Goal: Information Seeking & Learning: Learn about a topic

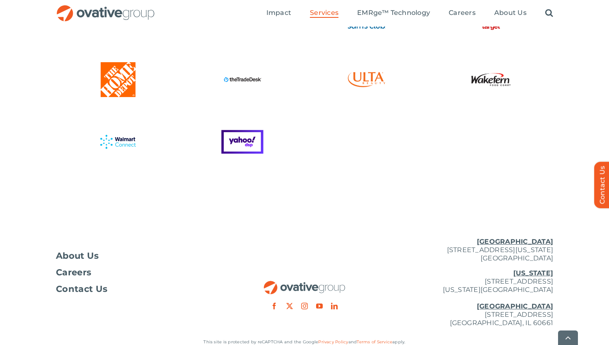
scroll to position [2282, 0]
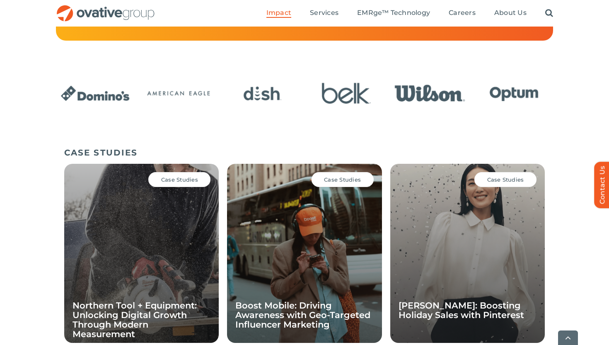
scroll to position [516, 0]
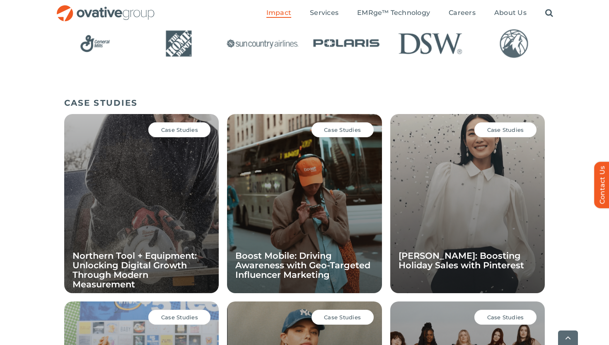
click at [158, 193] on div "Case Studies Northern Tool + Equipment: Unlocking Digital Growth Through Modern…" at bounding box center [141, 203] width 154 height 179
click at [182, 130] on span "Case Studies" at bounding box center [179, 129] width 37 height 7
click at [174, 100] on h5 "CASE STUDIES" at bounding box center [304, 103] width 480 height 10
click at [172, 133] on span "Case Studies" at bounding box center [179, 129] width 37 height 7
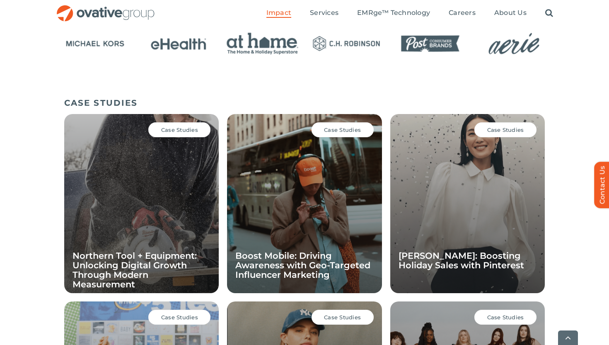
click at [192, 166] on div "Case Studies Northern Tool + Equipment: Unlocking Digital Growth Through Modern…" at bounding box center [141, 203] width 154 height 179
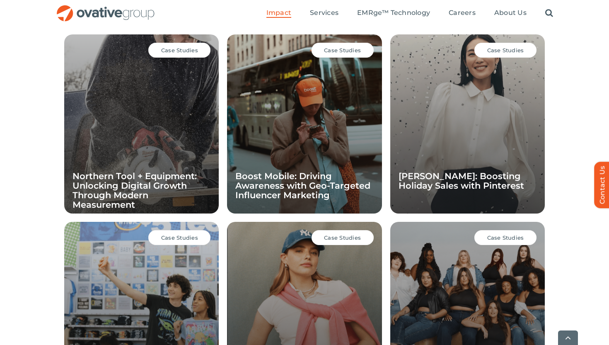
scroll to position [604, 0]
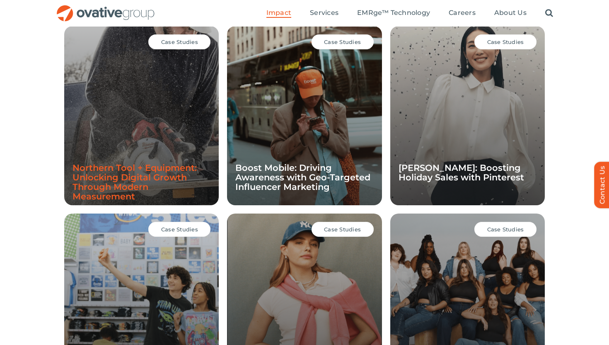
click at [162, 168] on link "Northern Tool + Equipment: Unlocking Digital Growth Through Modern Measurement" at bounding box center [134, 181] width 124 height 39
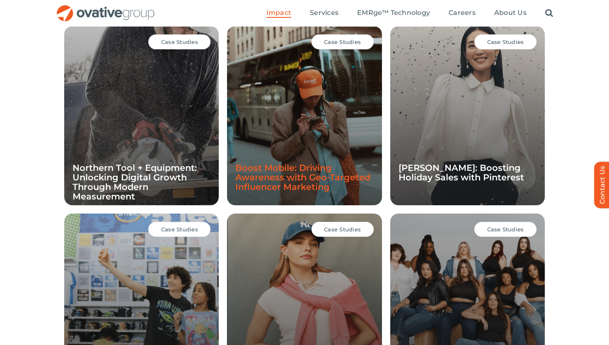
click at [302, 174] on link "Boost Mobile: Driving Awareness with Geo-Targeted Influencer Marketing" at bounding box center [302, 176] width 135 height 29
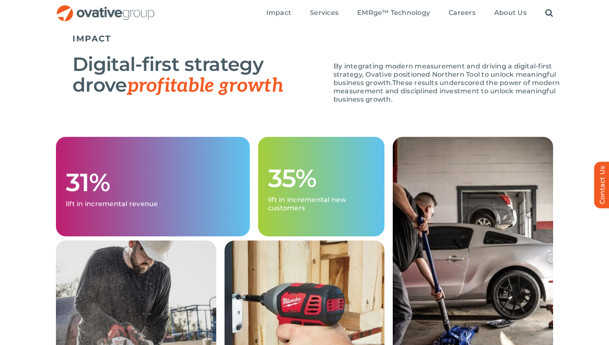
scroll to position [784, 0]
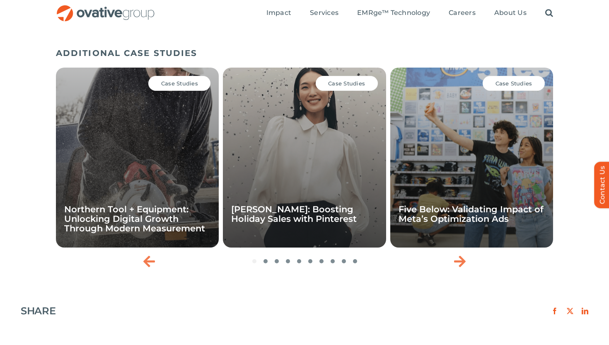
scroll to position [1201, 0]
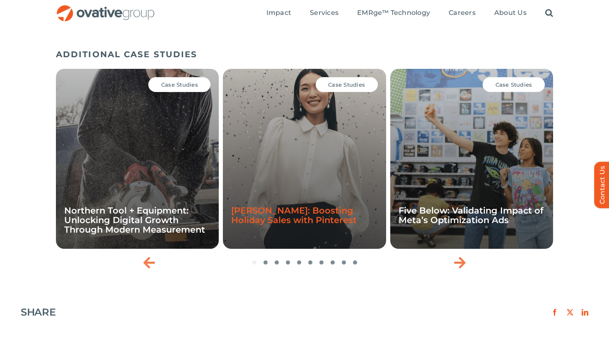
click at [306, 222] on link "[PERSON_NAME]: Boosting Holiday Sales with Pinterest" at bounding box center [293, 215] width 125 height 20
